Goal: Register for event/course

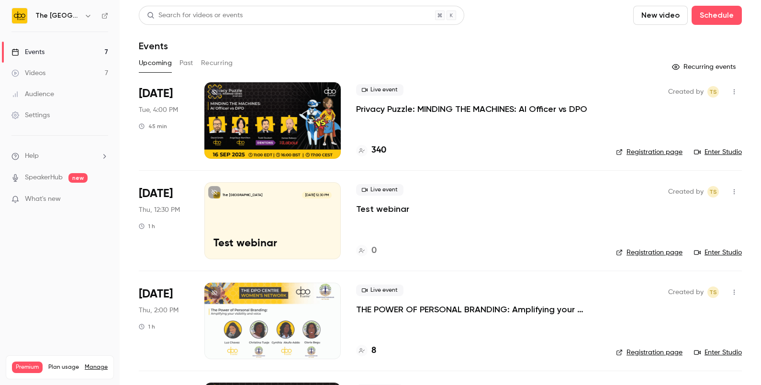
click at [435, 107] on p "Privacy Puzzle: MINDING THE MACHINES: AI Officer vs DPO" at bounding box center [471, 108] width 231 height 11
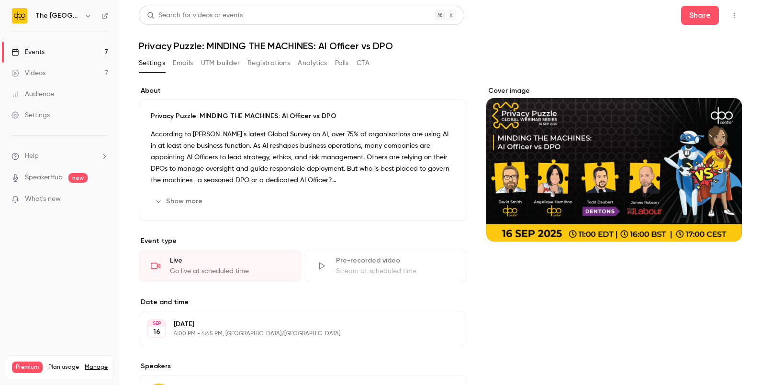
click at [267, 56] on button "Registrations" at bounding box center [268, 63] width 43 height 15
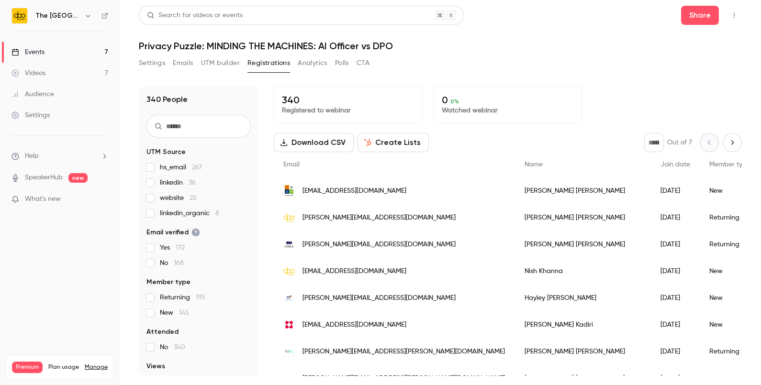
scroll to position [53, 0]
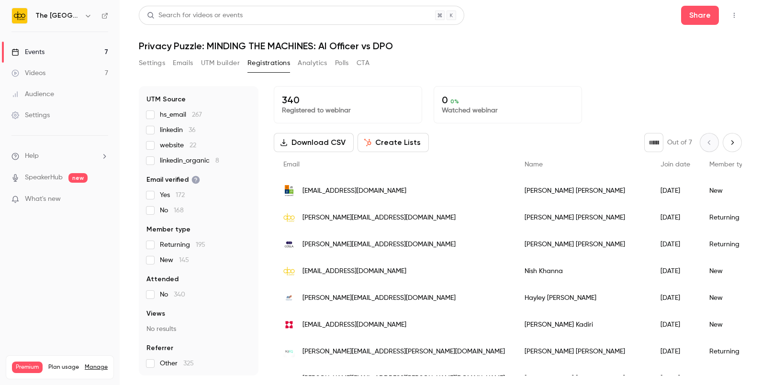
click at [77, 47] on link "Events 7" at bounding box center [60, 52] width 120 height 21
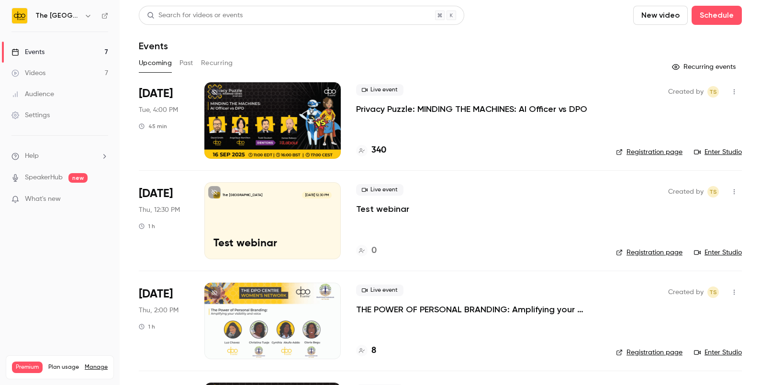
click at [405, 105] on p "Privacy Puzzle: MINDING THE MACHINES: AI Officer vs DPO" at bounding box center [471, 108] width 231 height 11
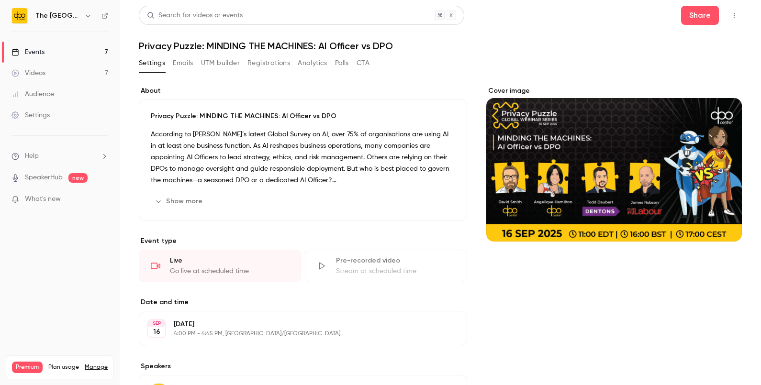
click at [726, 11] on button "button" at bounding box center [733, 15] width 15 height 15
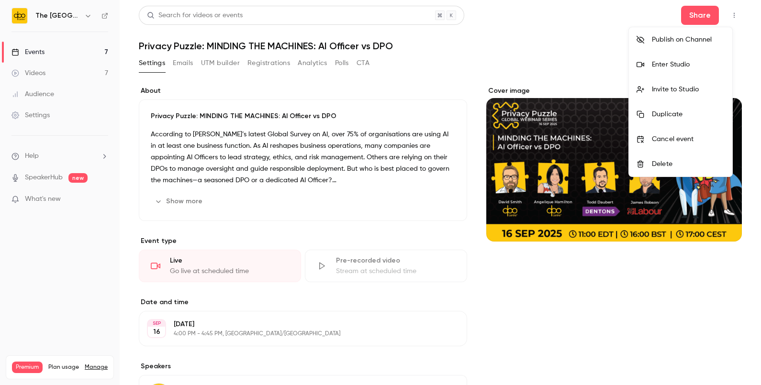
click at [654, 73] on li "Enter Studio" at bounding box center [680, 64] width 103 height 25
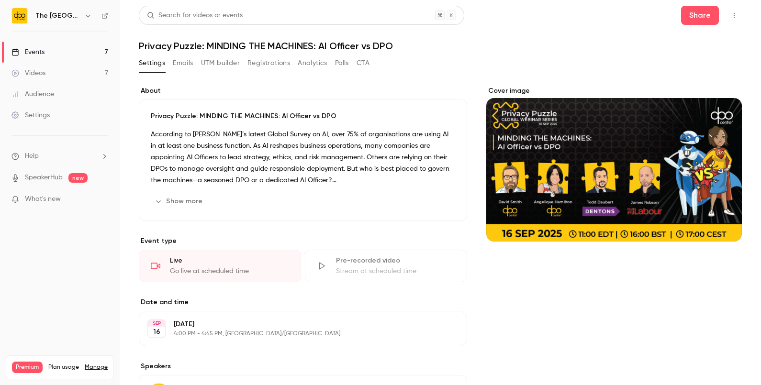
click at [85, 48] on link "Events 7" at bounding box center [60, 52] width 120 height 21
